Goal: Information Seeking & Learning: Learn about a topic

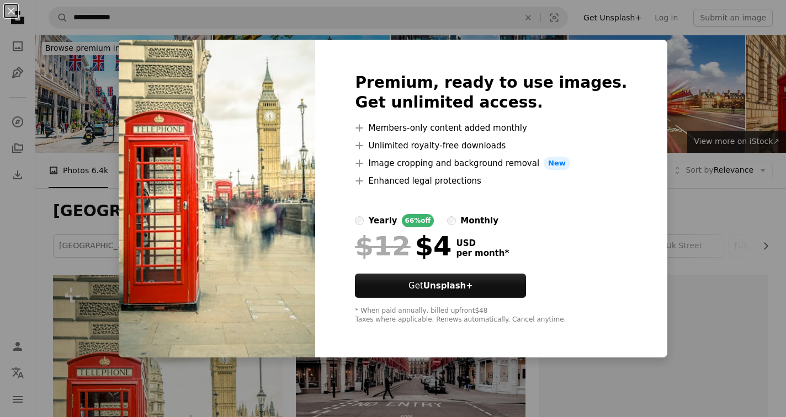
scroll to position [263, 0]
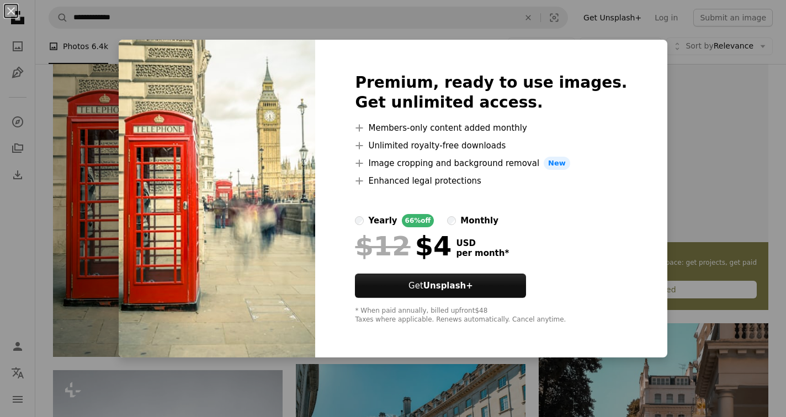
click at [286, 192] on img at bounding box center [217, 199] width 197 height 318
click at [315, 302] on img at bounding box center [217, 199] width 197 height 318
click at [387, 215] on label "yearly 66% off" at bounding box center [394, 220] width 79 height 13
click at [124, 73] on div "An X shape Premium, ready to use images. Get unlimited access. A plus sign Memb…" at bounding box center [393, 208] width 786 height 417
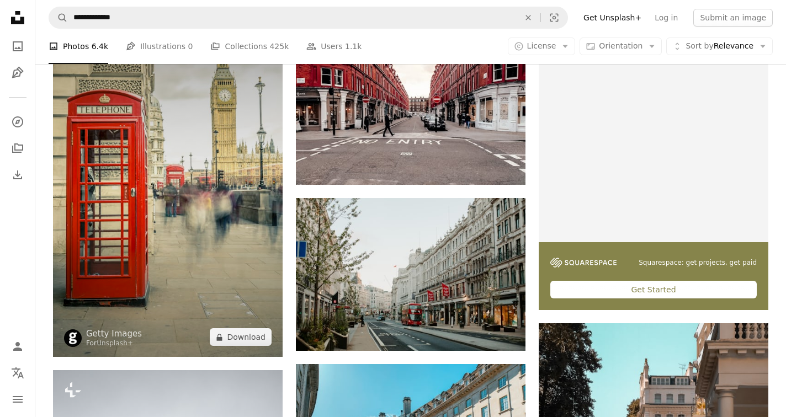
click at [189, 278] on img at bounding box center [168, 185] width 230 height 345
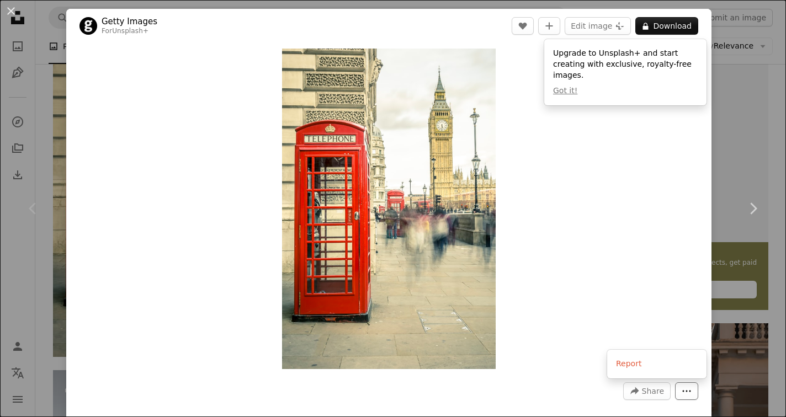
click at [692, 390] on icon "More Actions" at bounding box center [687, 392] width 10 height 10
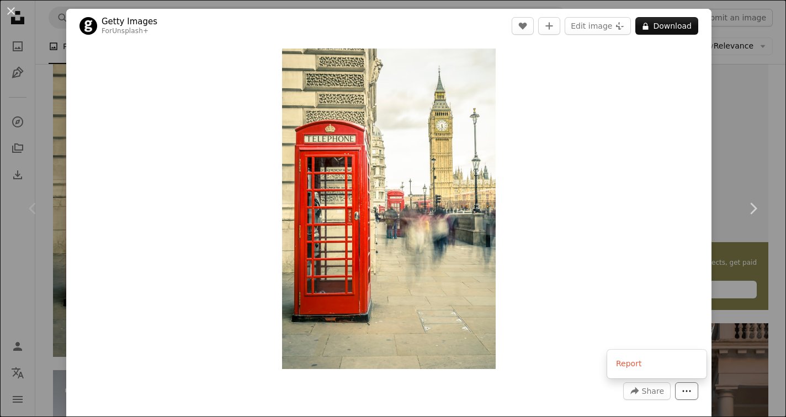
click at [692, 390] on icon "More Actions" at bounding box center [687, 392] width 10 height 10
click at [398, 167] on img "Zoom in on this image" at bounding box center [389, 209] width 214 height 321
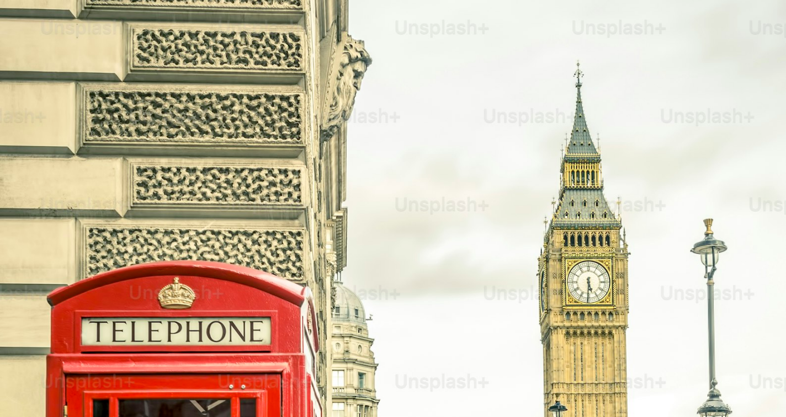
scroll to position [382, 0]
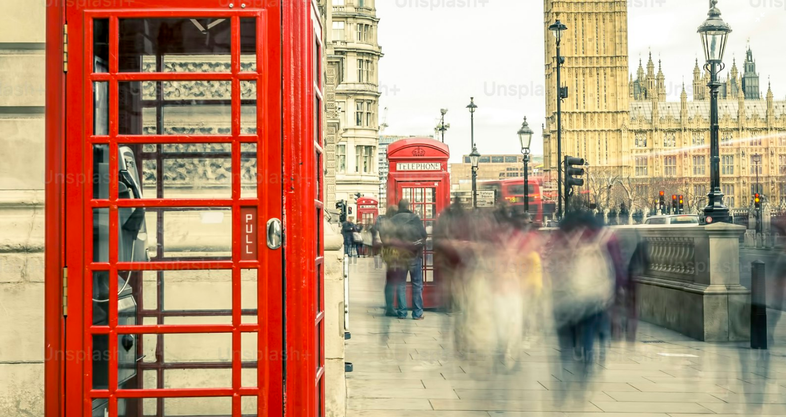
click at [430, 186] on img "Zoom out on this image" at bounding box center [392, 208] width 787 height 1181
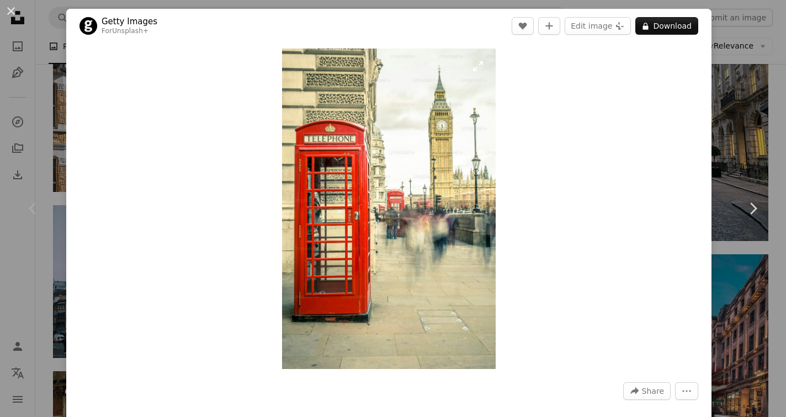
scroll to position [22, 0]
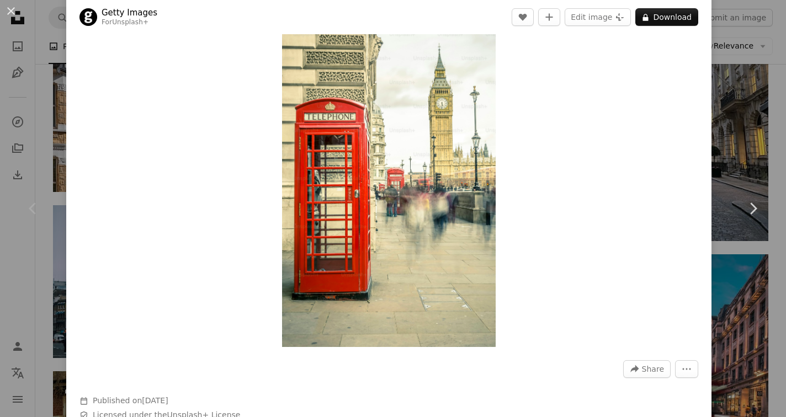
click at [40, 286] on div "An X shape Chevron left Chevron right Getty Images For Unsplash+ A heart A plus…" at bounding box center [393, 208] width 786 height 417
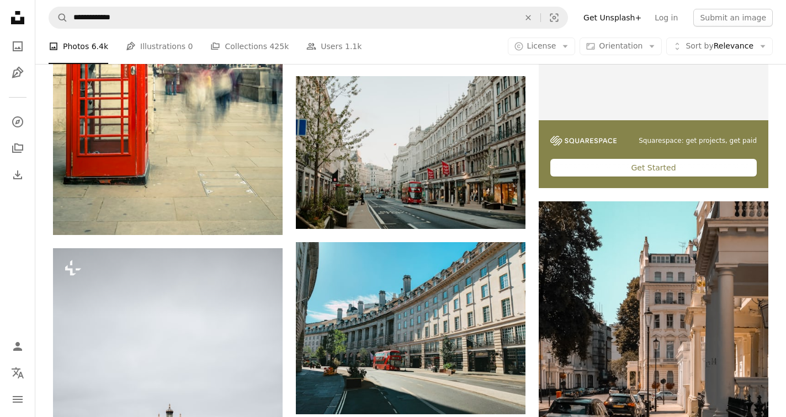
scroll to position [310, 0]
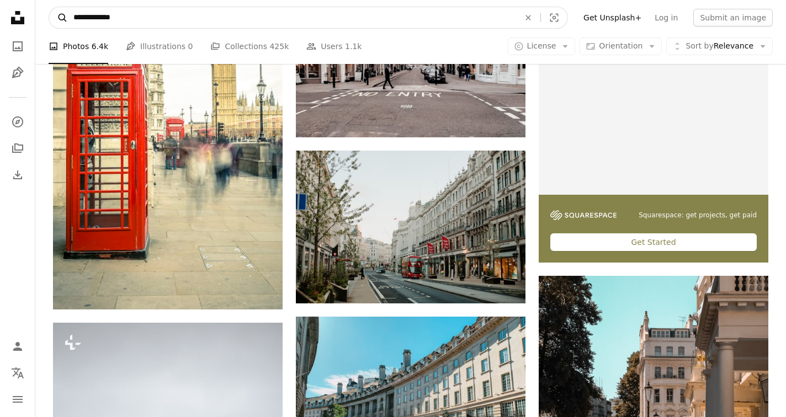
drag, startPoint x: 99, startPoint y: 21, endPoint x: 52, endPoint y: 22, distance: 46.9
click at [51, 21] on form "**********" at bounding box center [309, 18] width 520 height 22
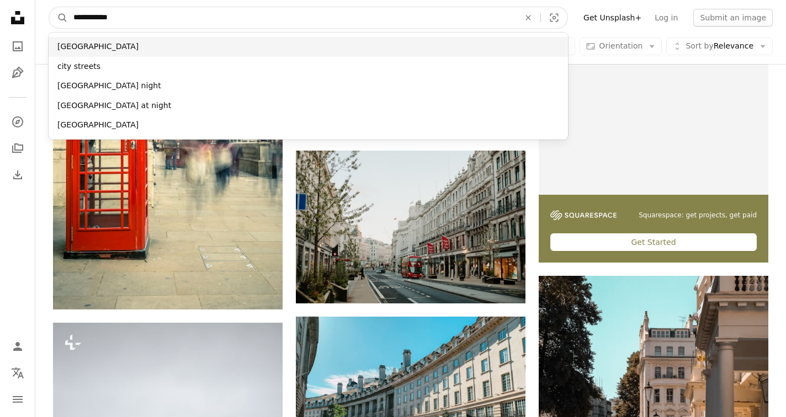
type input "**********"
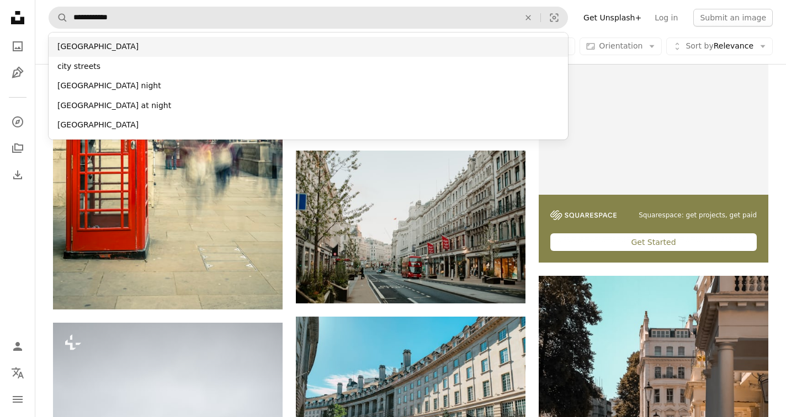
click at [80, 46] on div "[GEOGRAPHIC_DATA]" at bounding box center [309, 47] width 520 height 20
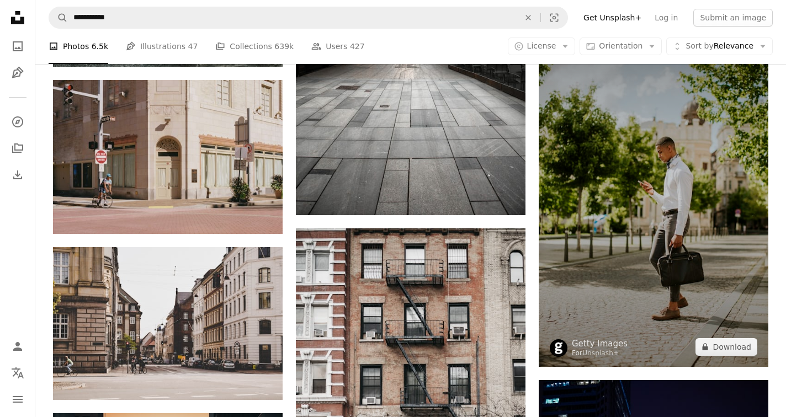
scroll to position [1194, 0]
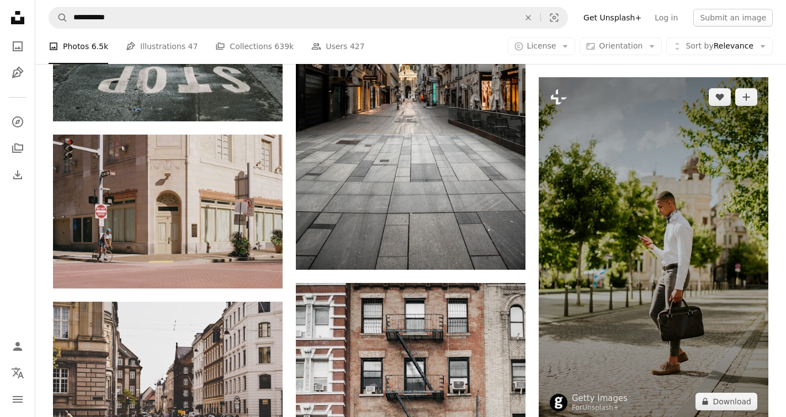
click at [670, 225] on img at bounding box center [654, 249] width 230 height 345
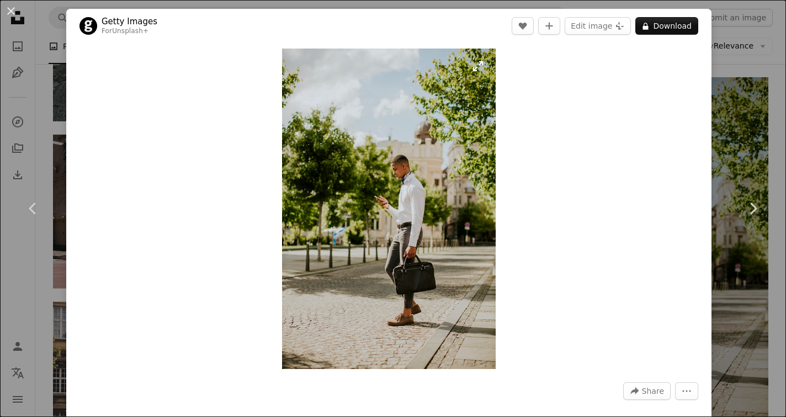
click at [483, 67] on img "Zoom in on this image" at bounding box center [389, 209] width 214 height 321
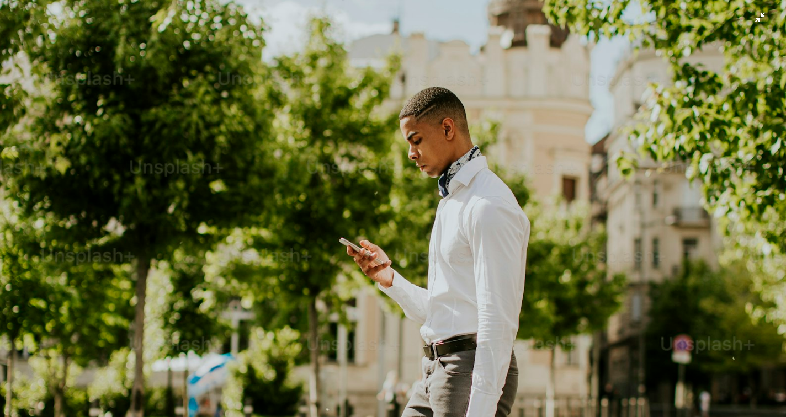
scroll to position [287, 0]
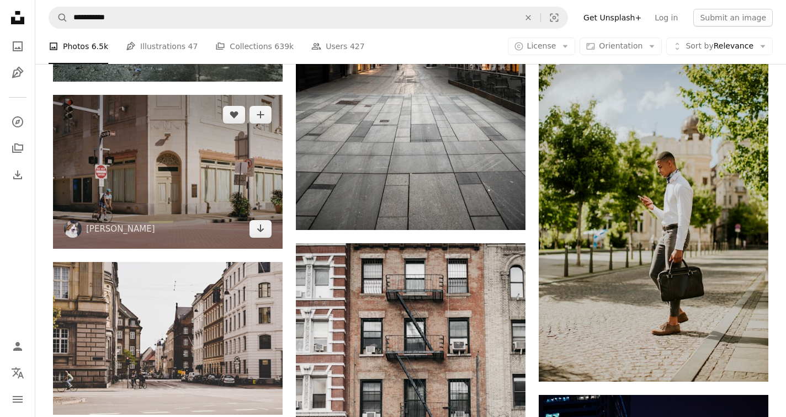
scroll to position [1250, 0]
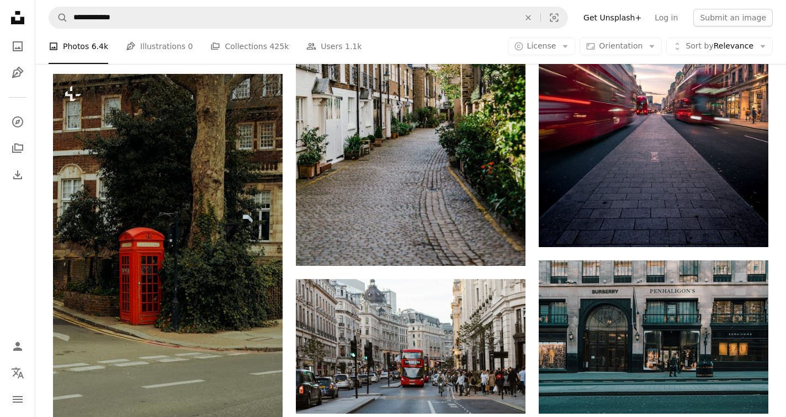
scroll to position [310, 0]
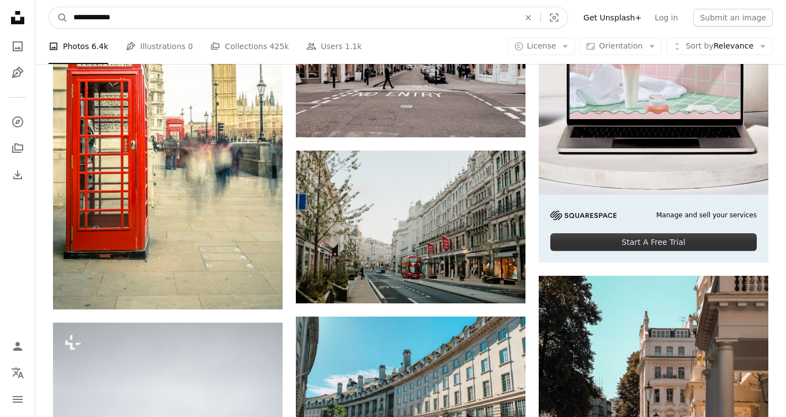
click at [88, 16] on input "**********" at bounding box center [292, 17] width 448 height 21
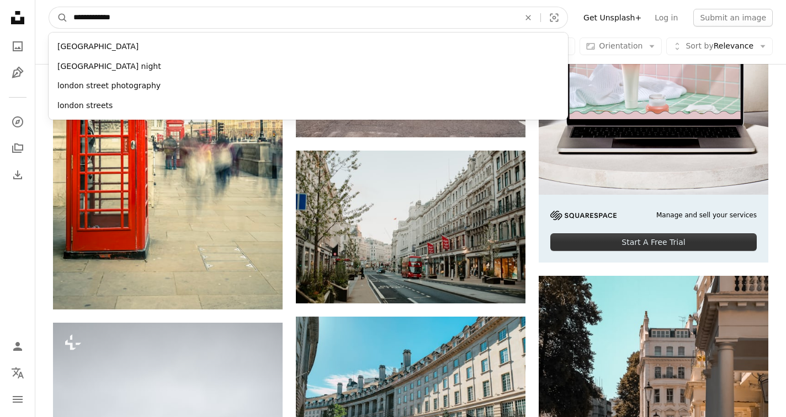
click at [128, 18] on input "**********" at bounding box center [292, 17] width 448 height 21
